Goal: Task Accomplishment & Management: Use online tool/utility

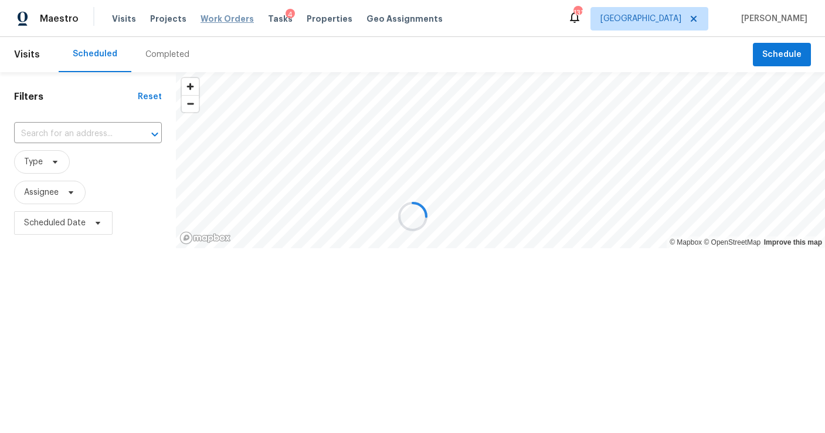
click at [236, 19] on span "Work Orders" at bounding box center [227, 19] width 53 height 12
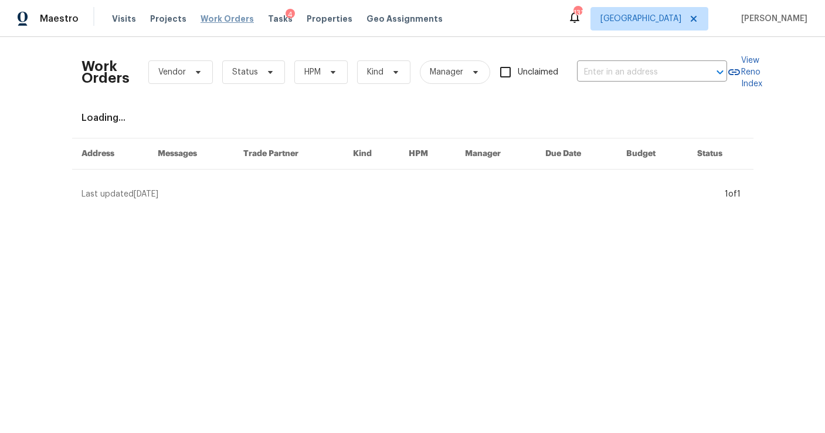
click at [236, 19] on span "Work Orders" at bounding box center [227, 19] width 53 height 12
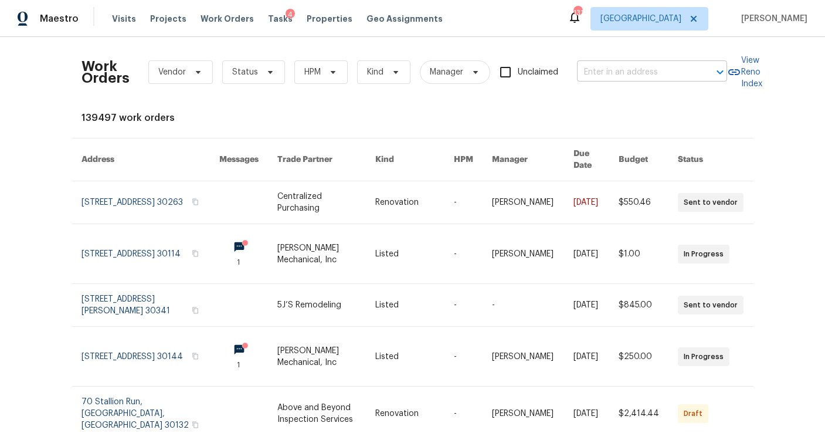
click at [673, 75] on input "text" at bounding box center [635, 72] width 117 height 18
type input "4024"
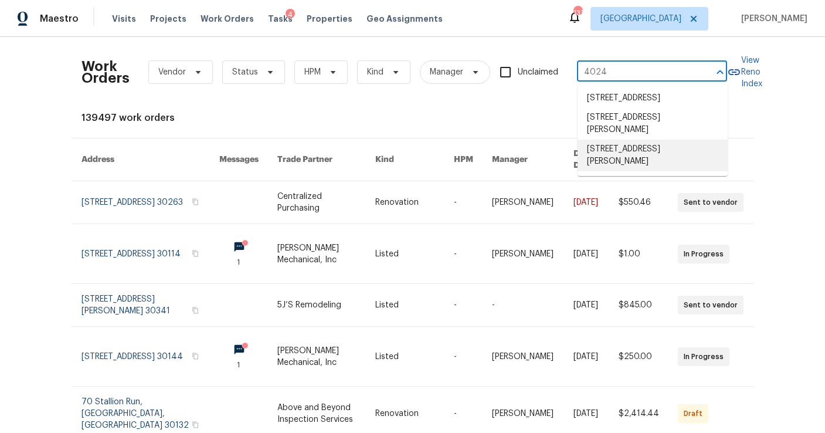
click at [658, 164] on li "[STREET_ADDRESS][PERSON_NAME]" at bounding box center [653, 156] width 150 height 32
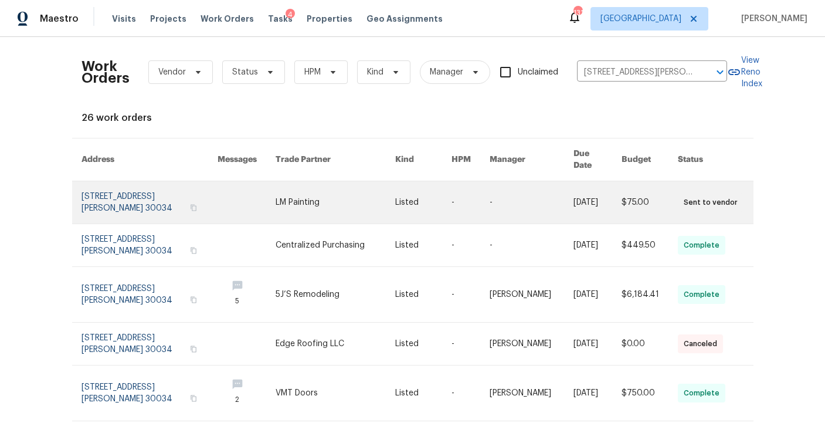
click at [145, 192] on link at bounding box center [150, 202] width 136 height 42
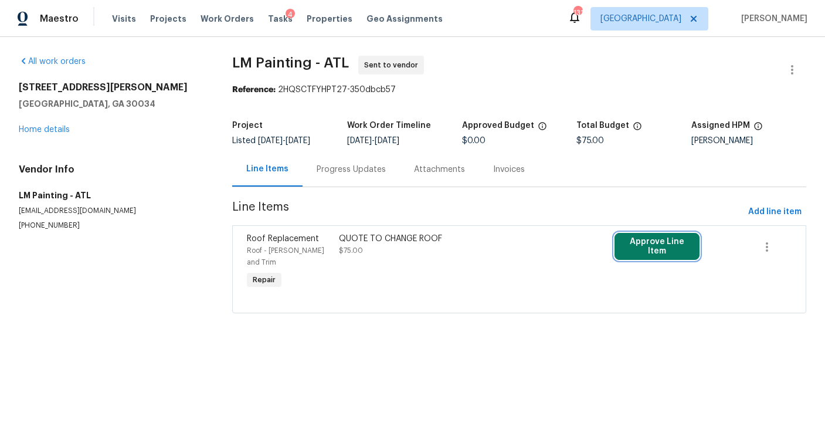
click at [677, 253] on button "Approve Line Item" at bounding box center [657, 246] width 85 height 27
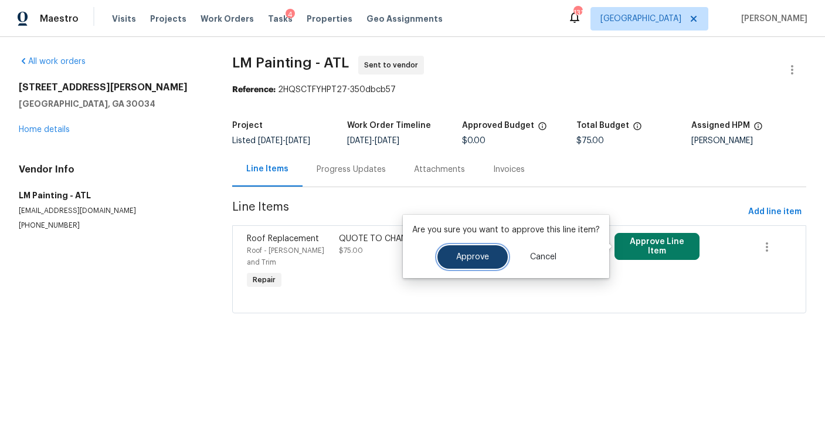
click at [482, 255] on span "Approve" at bounding box center [472, 257] width 33 height 9
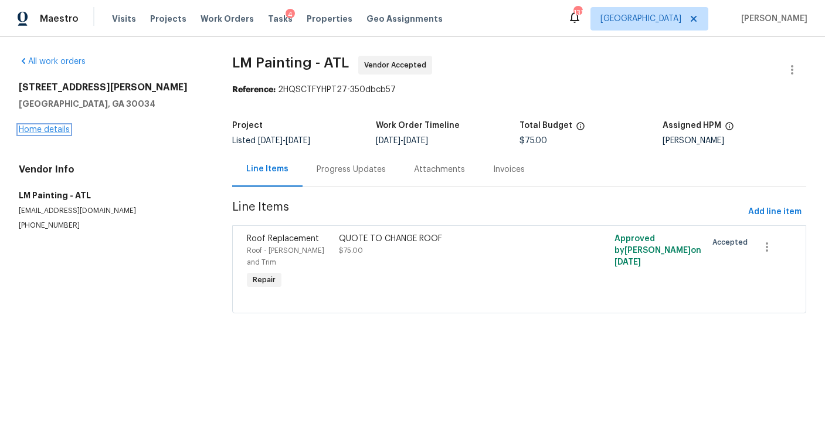
click at [31, 133] on link "Home details" at bounding box center [44, 130] width 51 height 8
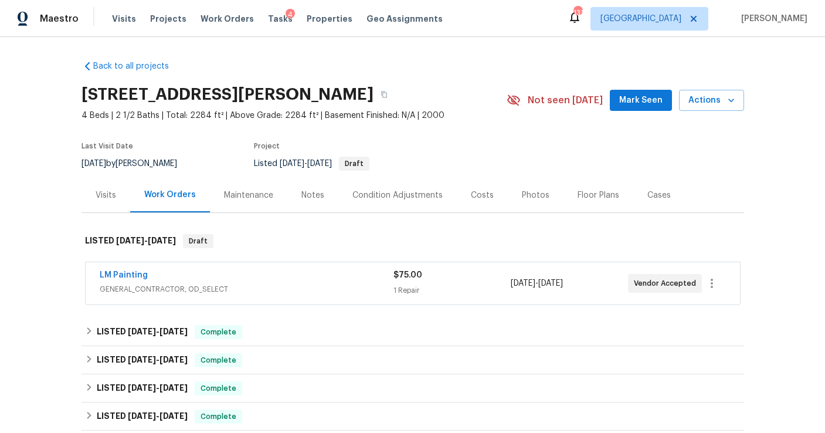
click at [112, 193] on div "Visits" at bounding box center [106, 195] width 21 height 12
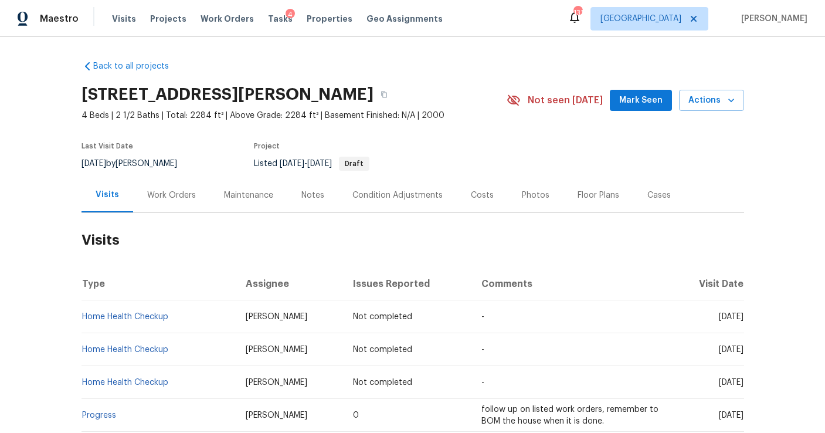
click at [169, 179] on div "Work Orders" at bounding box center [171, 195] width 77 height 35
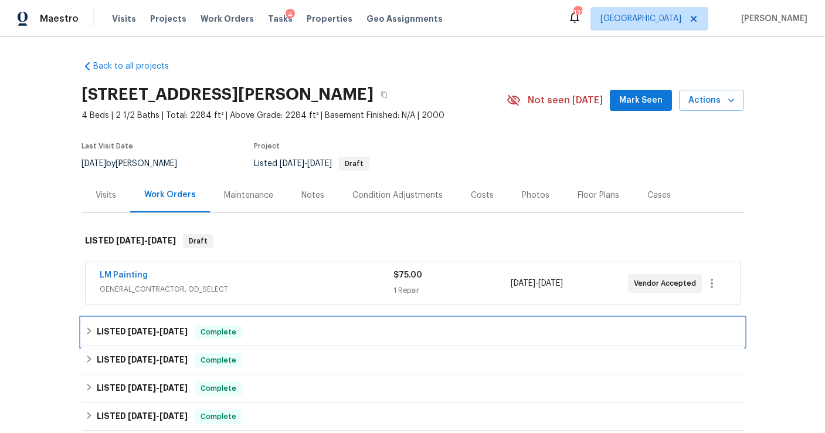
click at [188, 324] on div "LISTED [DATE] - [DATE] Complete" at bounding box center [413, 332] width 663 height 28
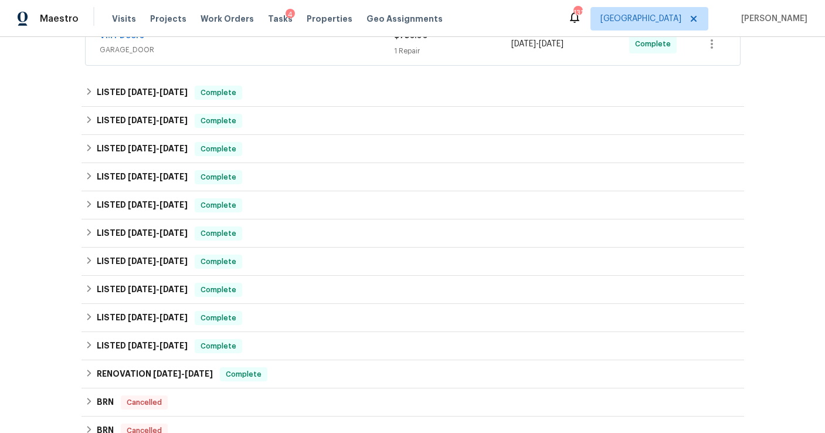
scroll to position [428, 0]
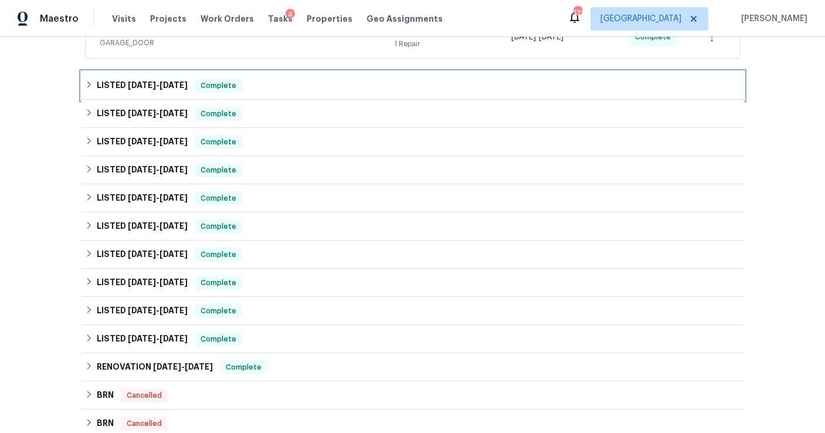
click at [282, 87] on div "LISTED [DATE] - [DATE] Complete" at bounding box center [413, 86] width 656 height 14
